Goal: Book appointment/travel/reservation

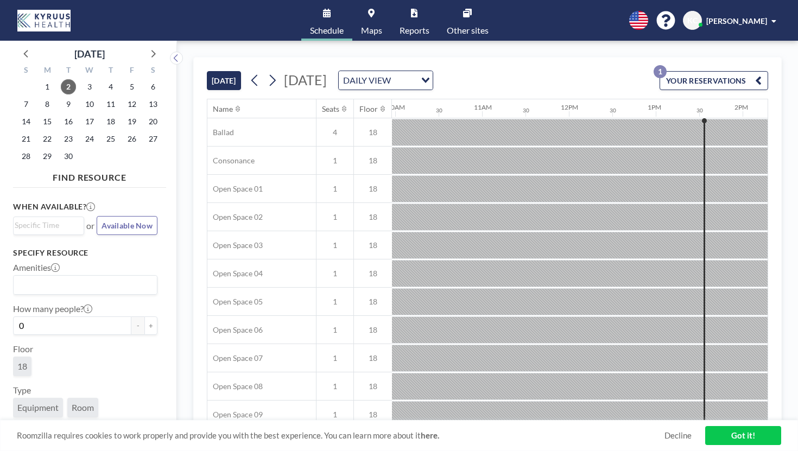
scroll to position [0, 918]
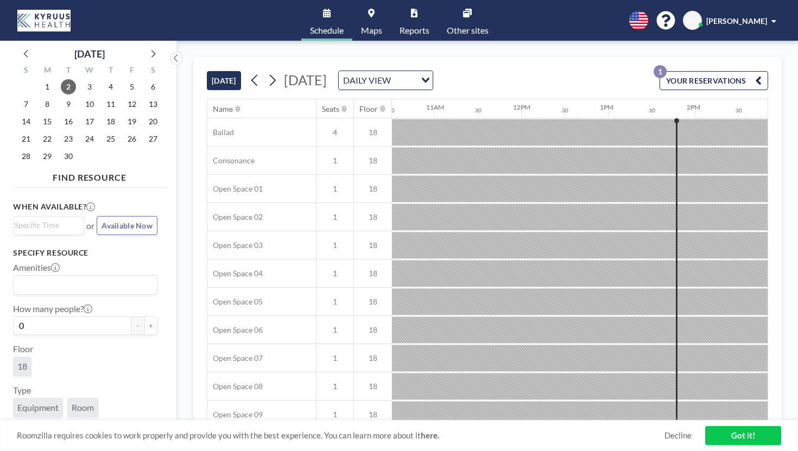
scroll to position [0, 918]
click at [61, 97] on span "9" at bounding box center [68, 104] width 15 height 15
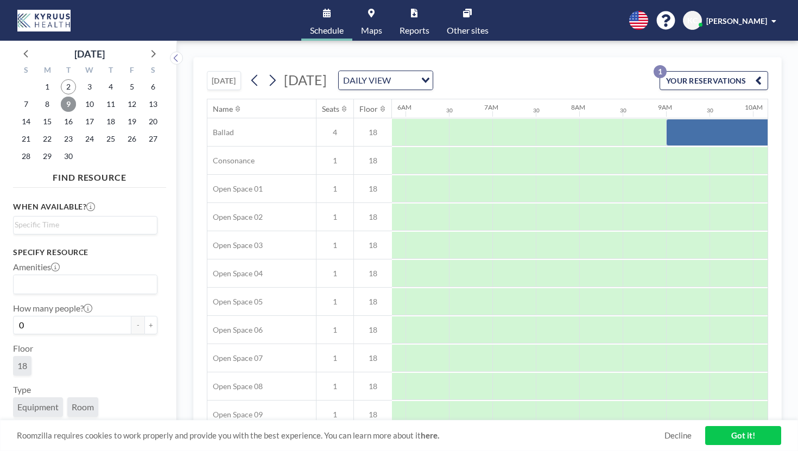
scroll to position [0, 530]
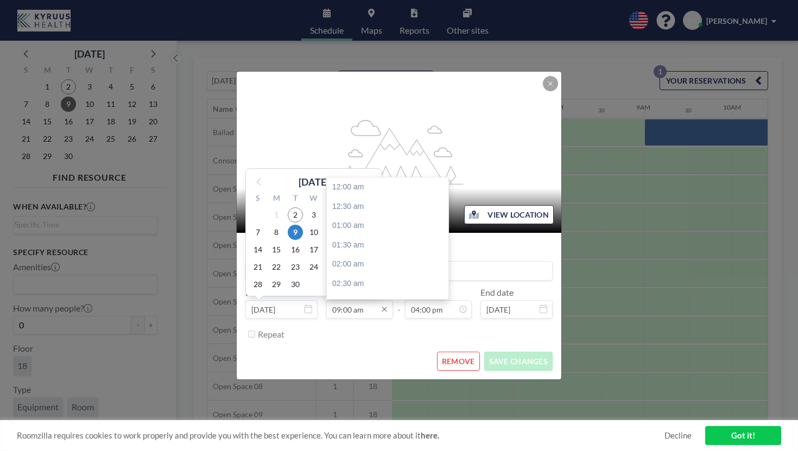
scroll to position [312, 0]
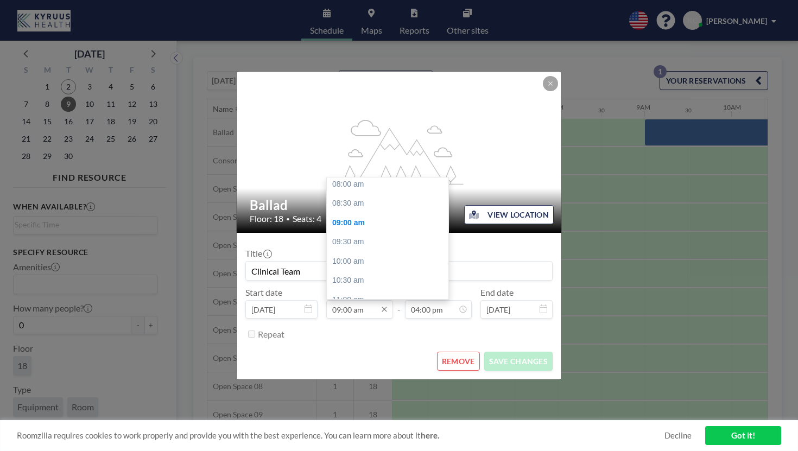
click at [368, 300] on input "09:00 am" at bounding box center [359, 309] width 67 height 18
click at [363, 252] on div "10:00 am" at bounding box center [388, 262] width 122 height 20
type input "10:00 am"
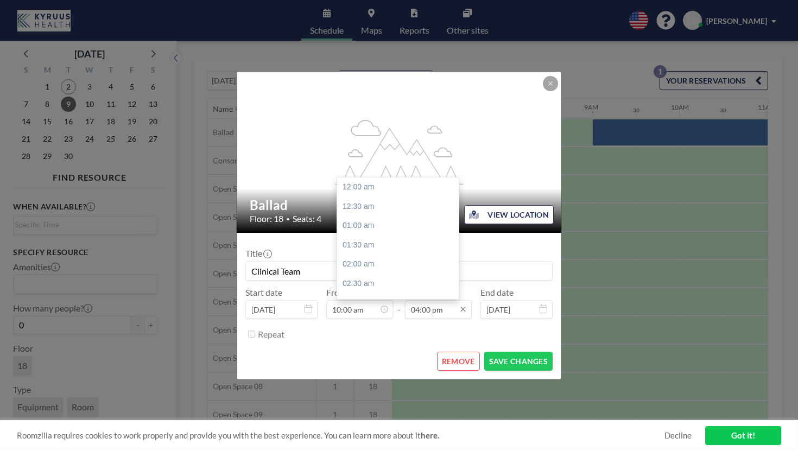
scroll to position [555, 0]
click at [425, 300] on input "04:00 pm" at bounding box center [438, 309] width 67 height 18
click at [355, 327] on div "02:00 pm" at bounding box center [398, 337] width 122 height 20
type input "02:00 pm"
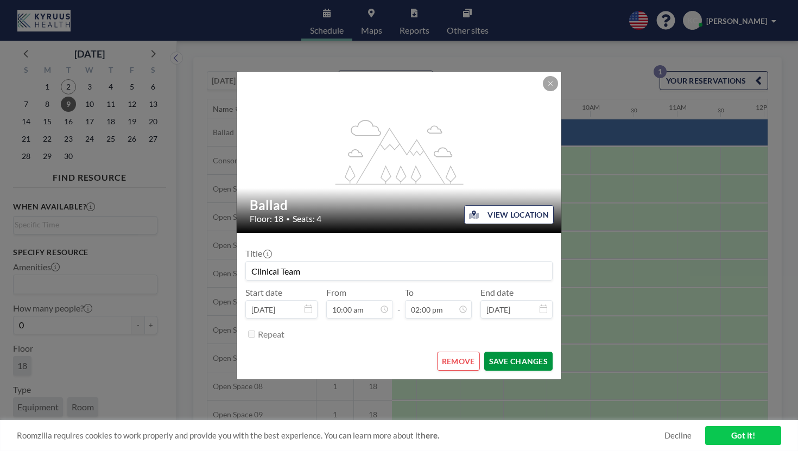
click at [499, 352] on button "SAVE CHANGES" at bounding box center [518, 361] width 68 height 19
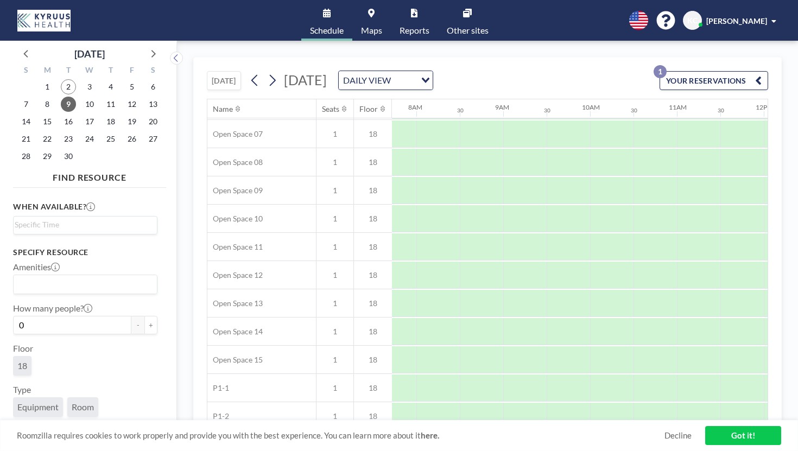
scroll to position [0, 671]
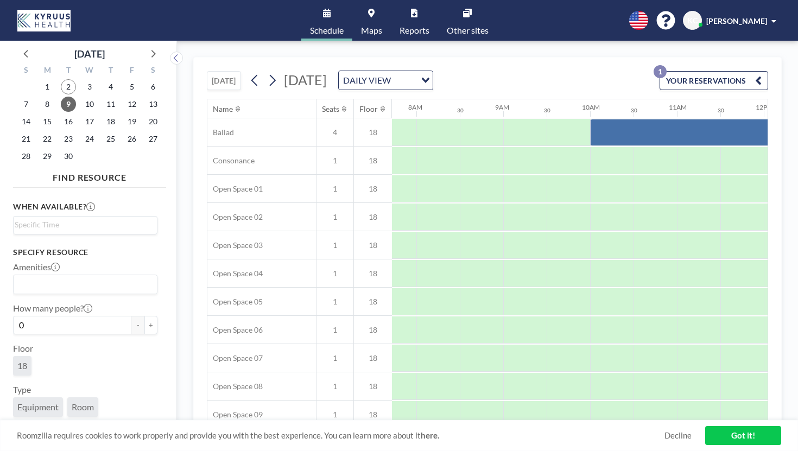
click at [762, 74] on icon "button" at bounding box center [758, 80] width 7 height 13
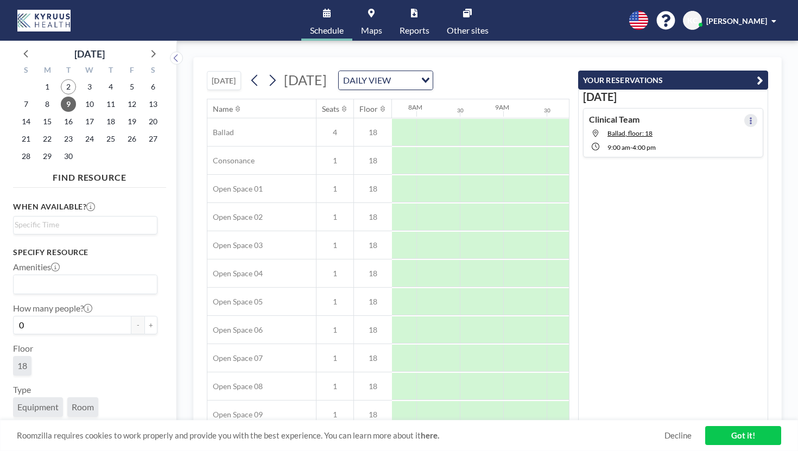
click at [752, 117] on icon at bounding box center [751, 120] width 2 height 7
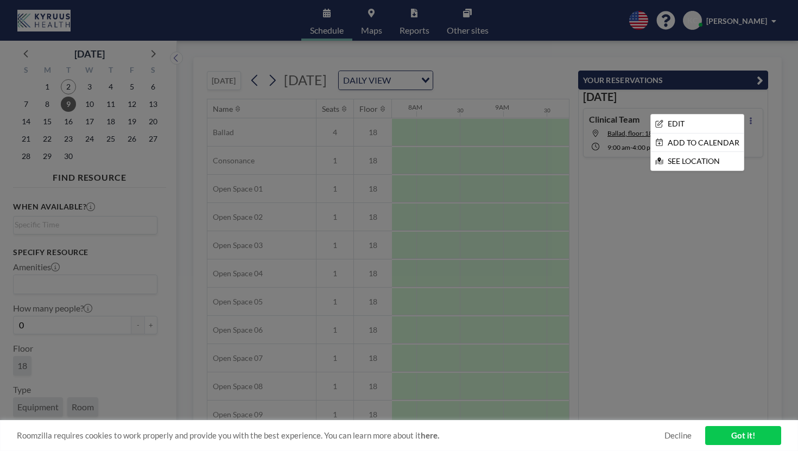
click at [696, 183] on div at bounding box center [399, 225] width 798 height 451
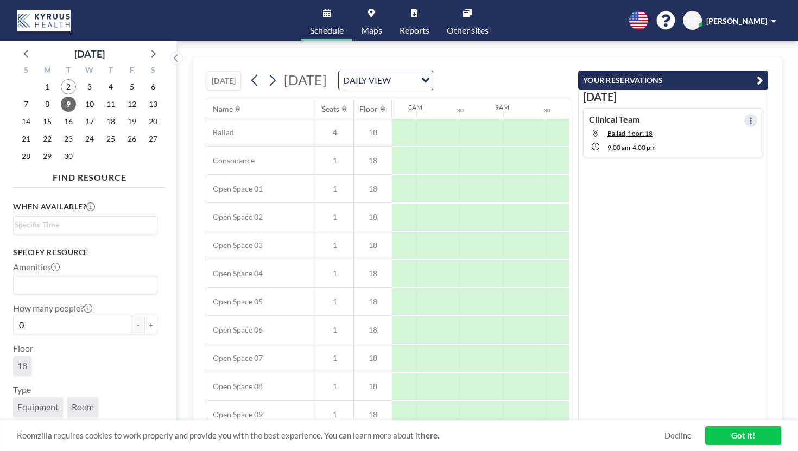
click at [752, 117] on icon at bounding box center [751, 120] width 2 height 7
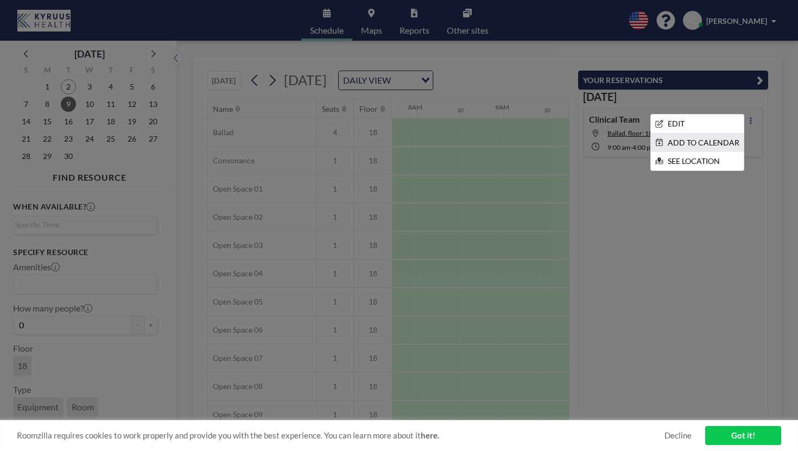
click at [728, 134] on li "ADD TO CALENDAR" at bounding box center [697, 143] width 93 height 18
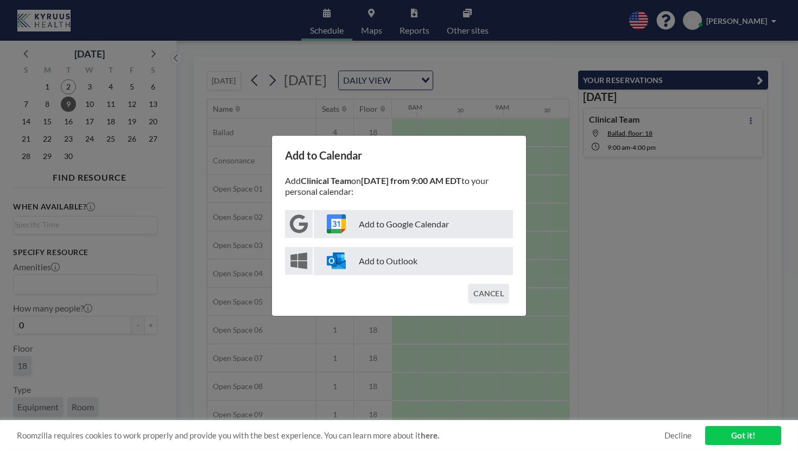
click at [377, 226] on p "Add to Google Calendar" at bounding box center [413, 224] width 199 height 28
click at [478, 284] on button "CANCEL" at bounding box center [489, 293] width 40 height 19
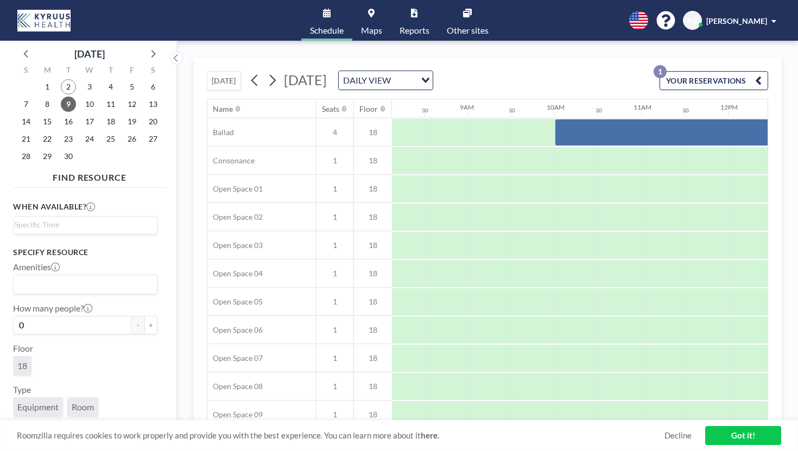
scroll to position [0, 701]
click at [736, 439] on link "Got it!" at bounding box center [743, 435] width 76 height 19
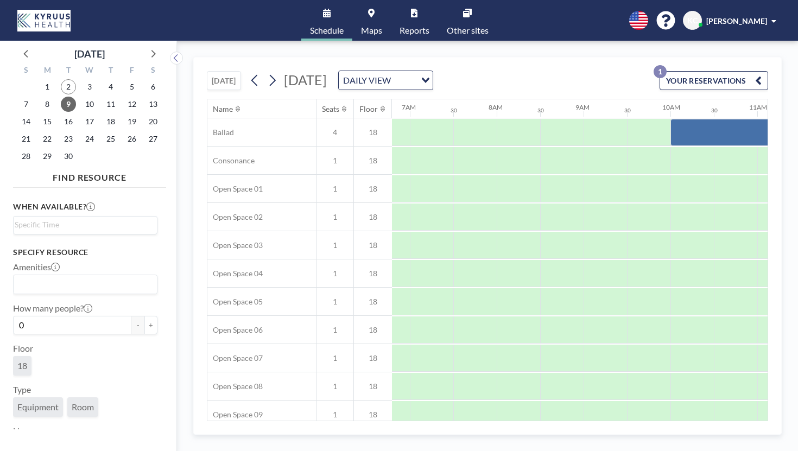
scroll to position [0, 590]
